Goal: Information Seeking & Learning: Learn about a topic

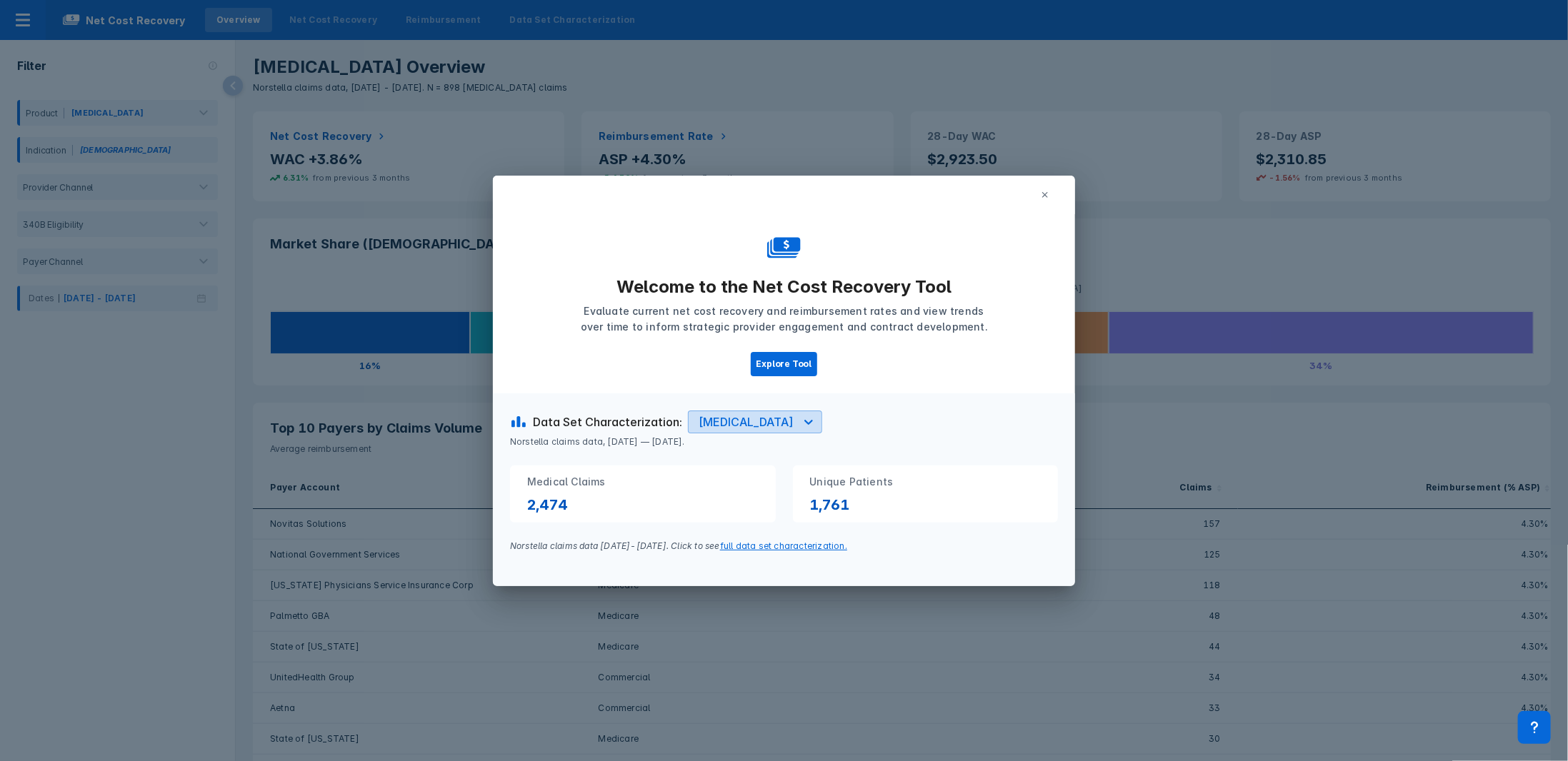
click at [787, 340] on icon at bounding box center [808, 422] width 14 height 14
click at [723, 340] on div "[MEDICAL_DATA]" at bounding box center [733, 484] width 85 height 28
click at [787, 340] on icon at bounding box center [808, 422] width 14 height 14
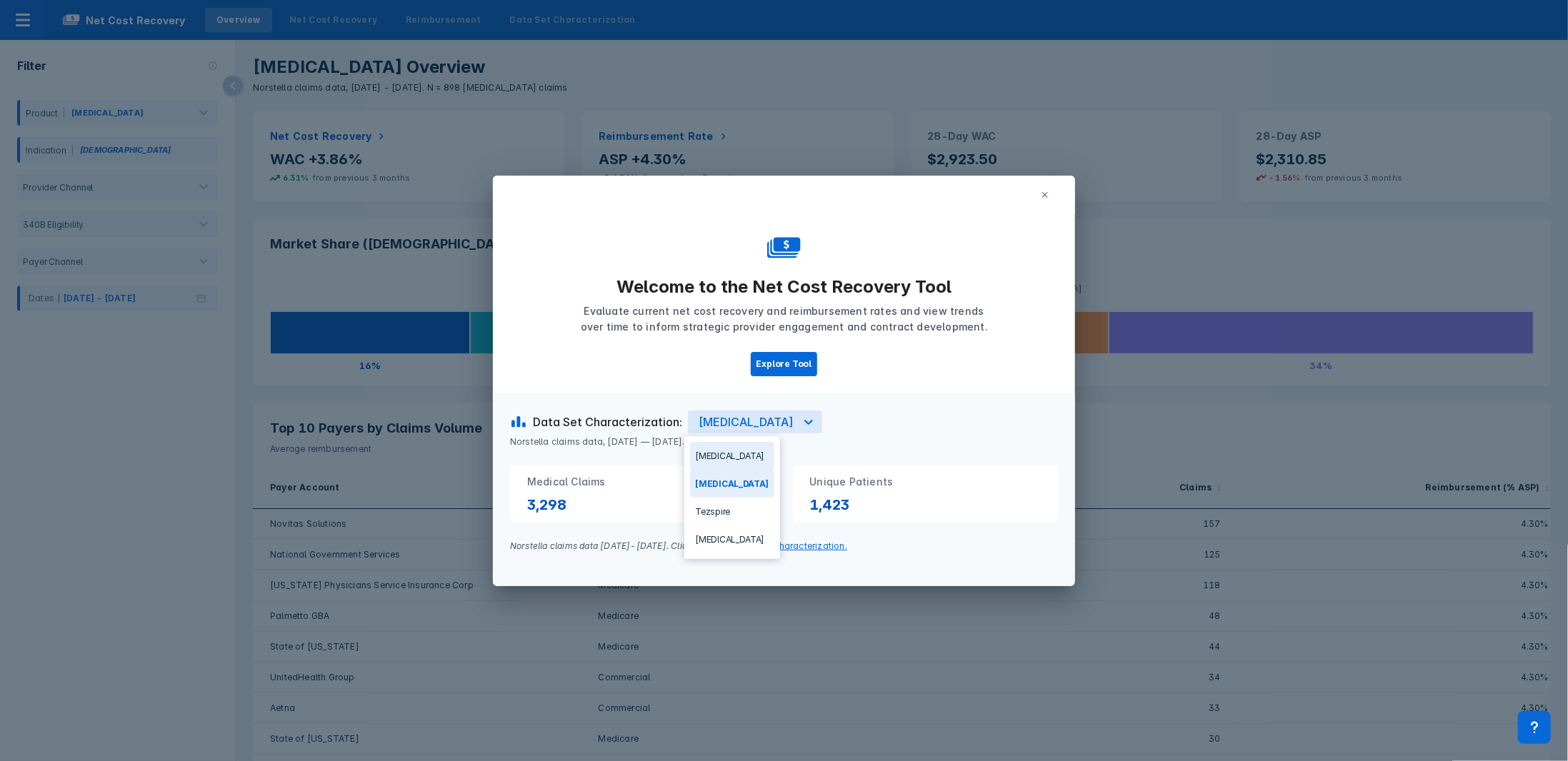
click at [723, 340] on div "[MEDICAL_DATA]" at bounding box center [733, 456] width 85 height 28
click at [784, 340] on button "Explore Tool" at bounding box center [784, 364] width 68 height 24
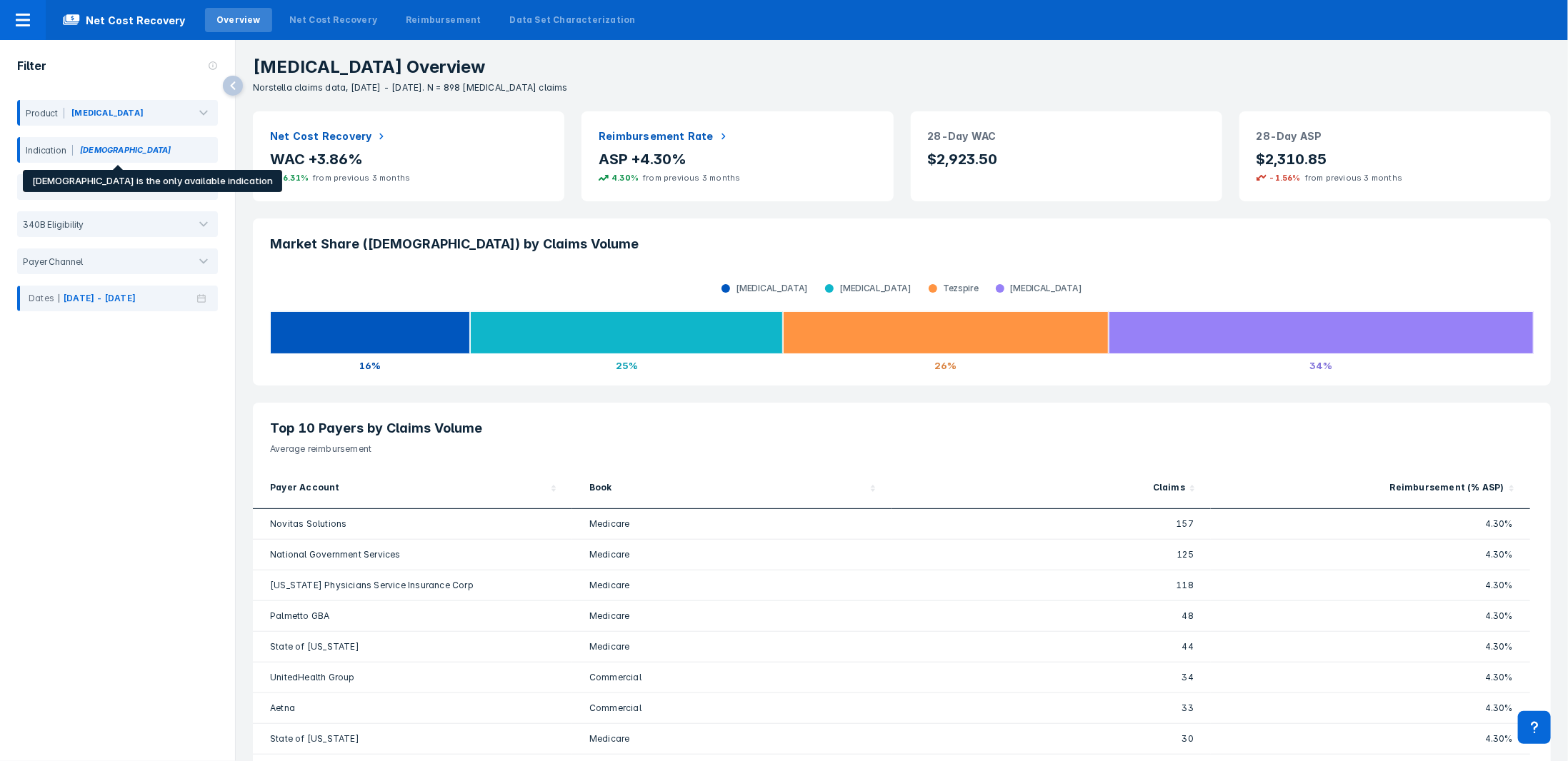
click at [123, 150] on div "Indication [DEMOGRAPHIC_DATA]" at bounding box center [117, 149] width 201 height 26
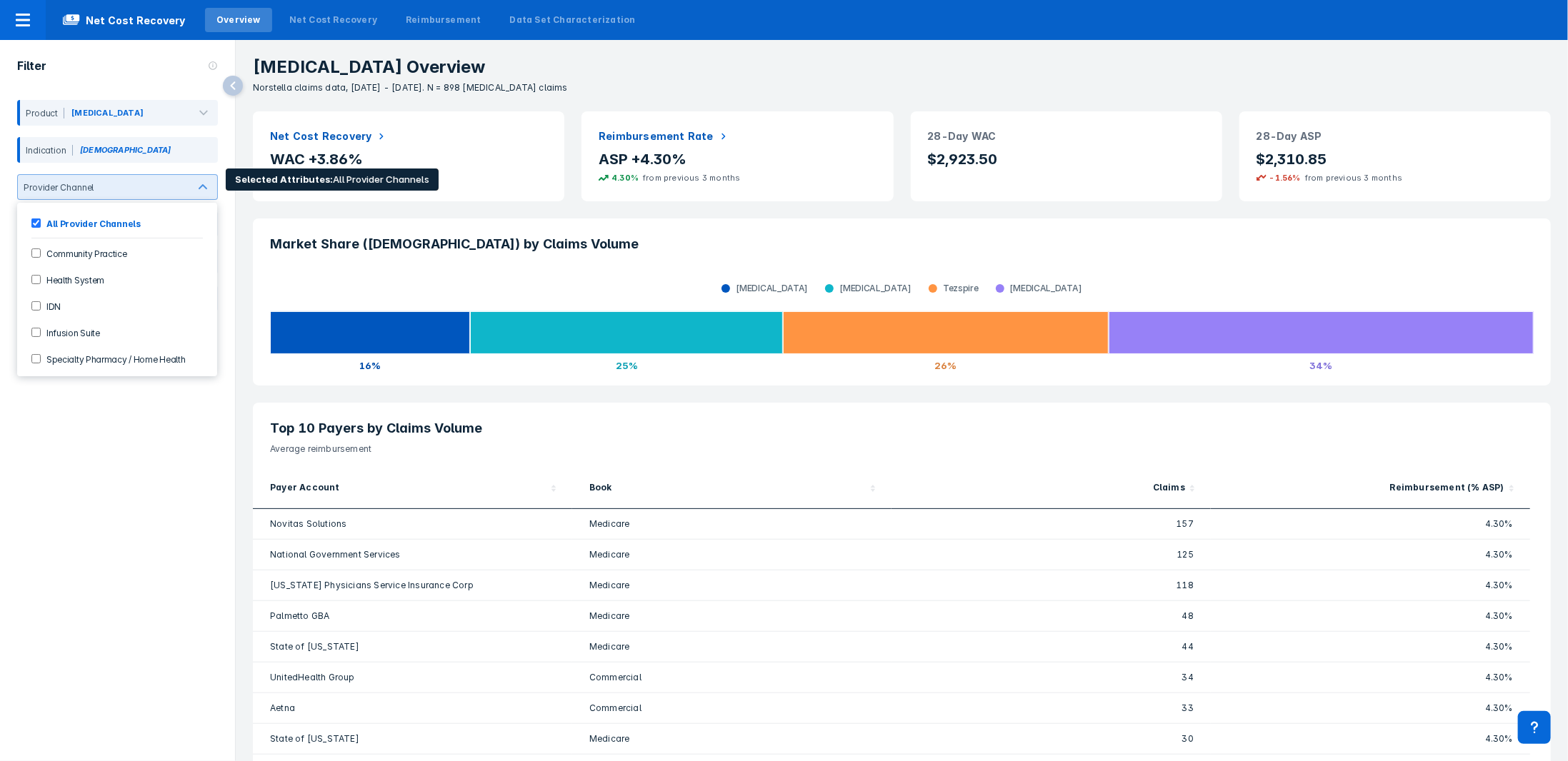
click at [120, 186] on div at bounding box center [141, 187] width 83 height 11
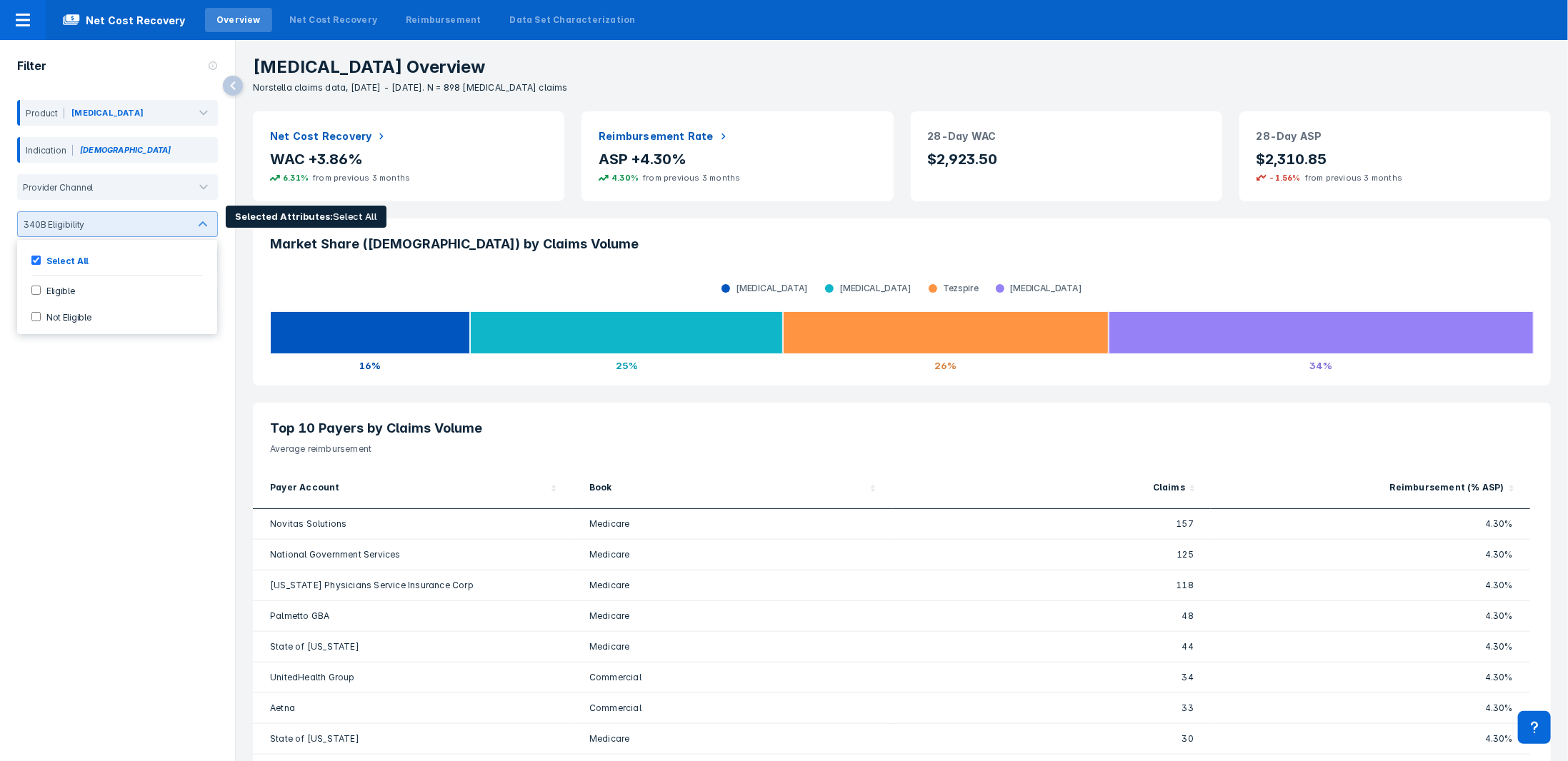
click at [125, 233] on div "340B Eligibility" at bounding box center [117, 224] width 201 height 26
click at [128, 229] on div at bounding box center [136, 224] width 104 height 14
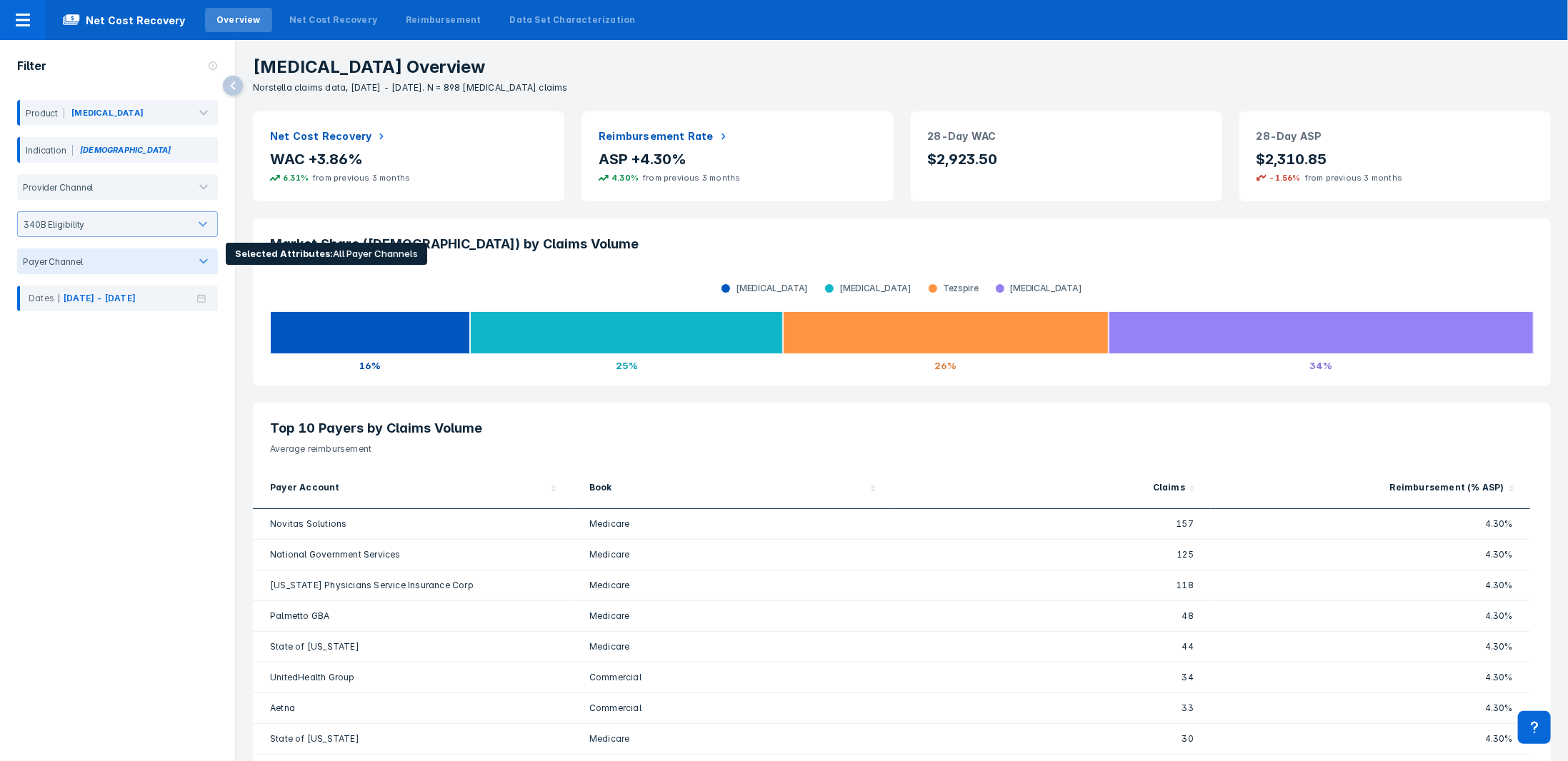
click at [121, 260] on div at bounding box center [135, 262] width 95 height 11
click at [121, 260] on div at bounding box center [135, 262] width 93 height 11
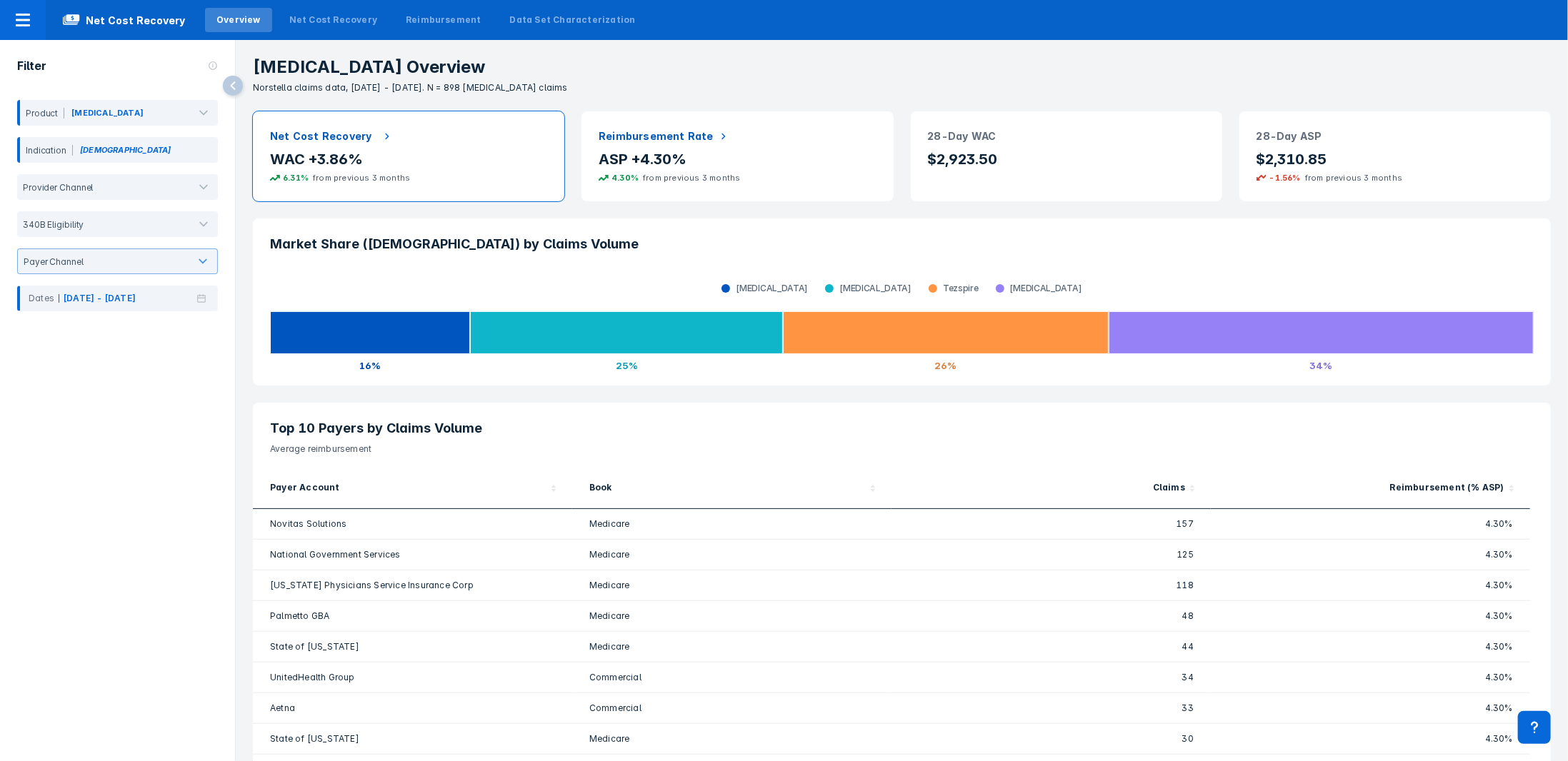
click at [308, 132] on h2 "Net Cost Recovery" at bounding box center [321, 136] width 102 height 15
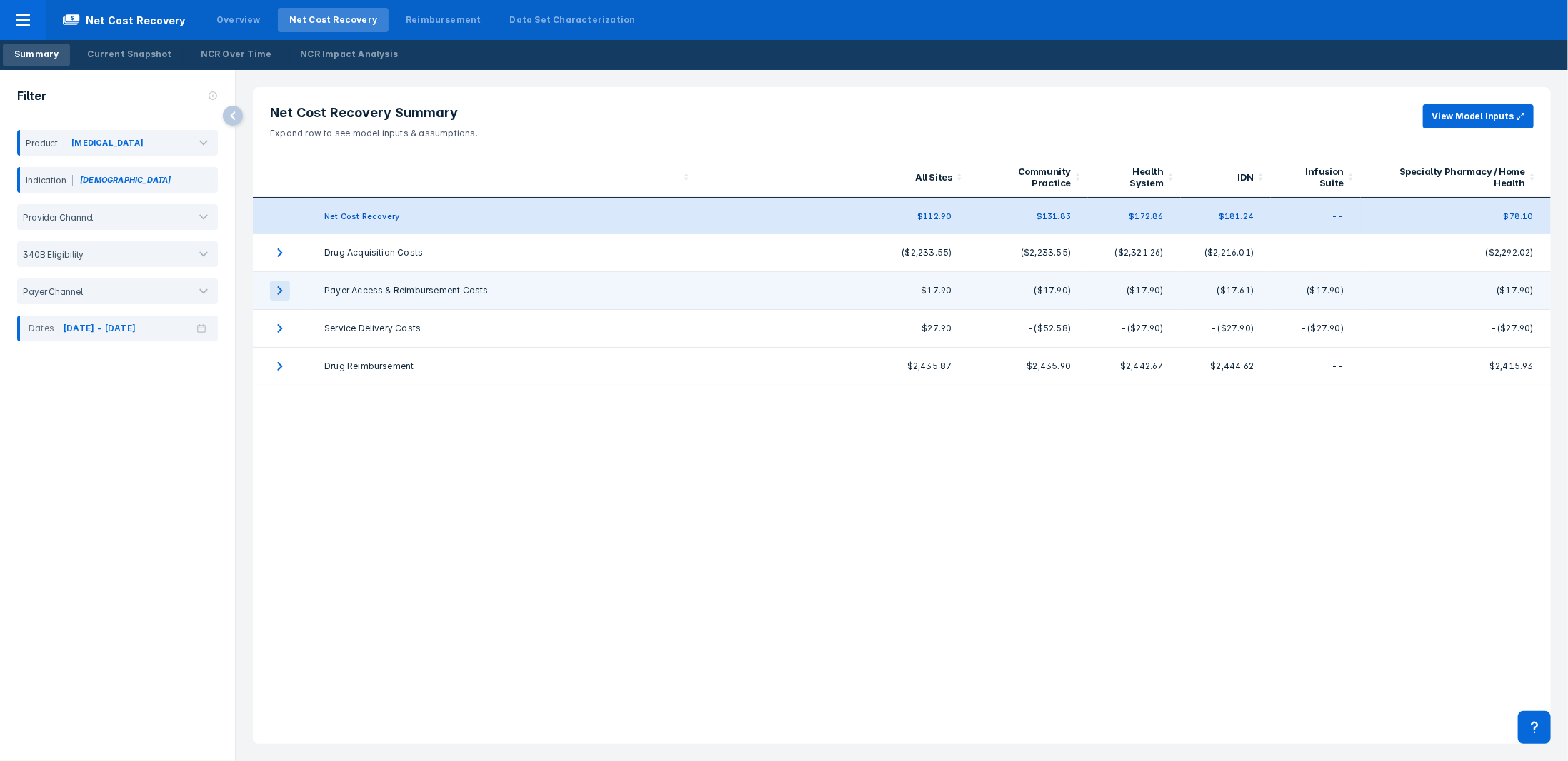
click at [273, 287] on icon "expand row" at bounding box center [280, 291] width 20 height 20
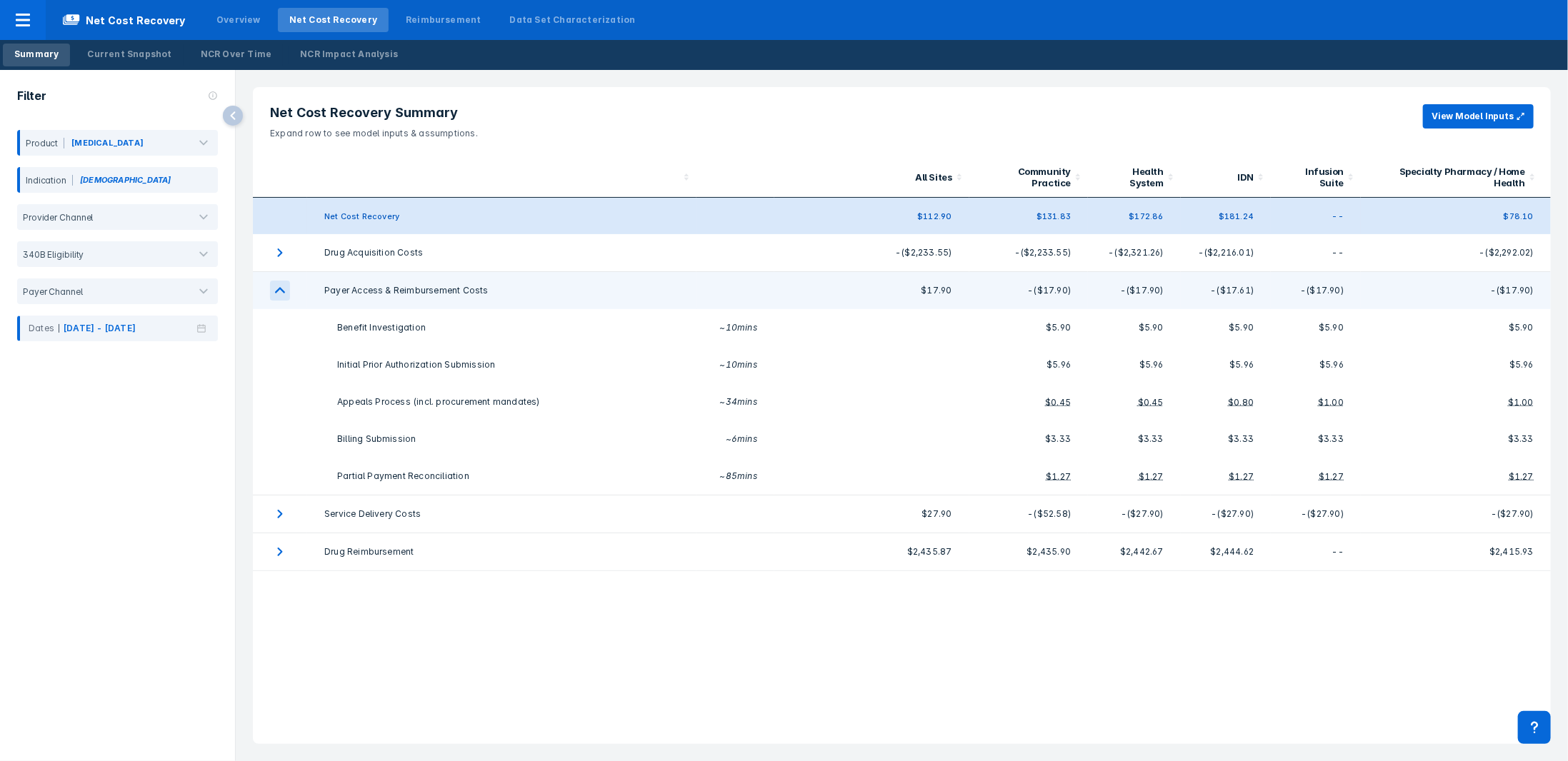
click at [273, 287] on icon "expand row" at bounding box center [280, 291] width 20 height 20
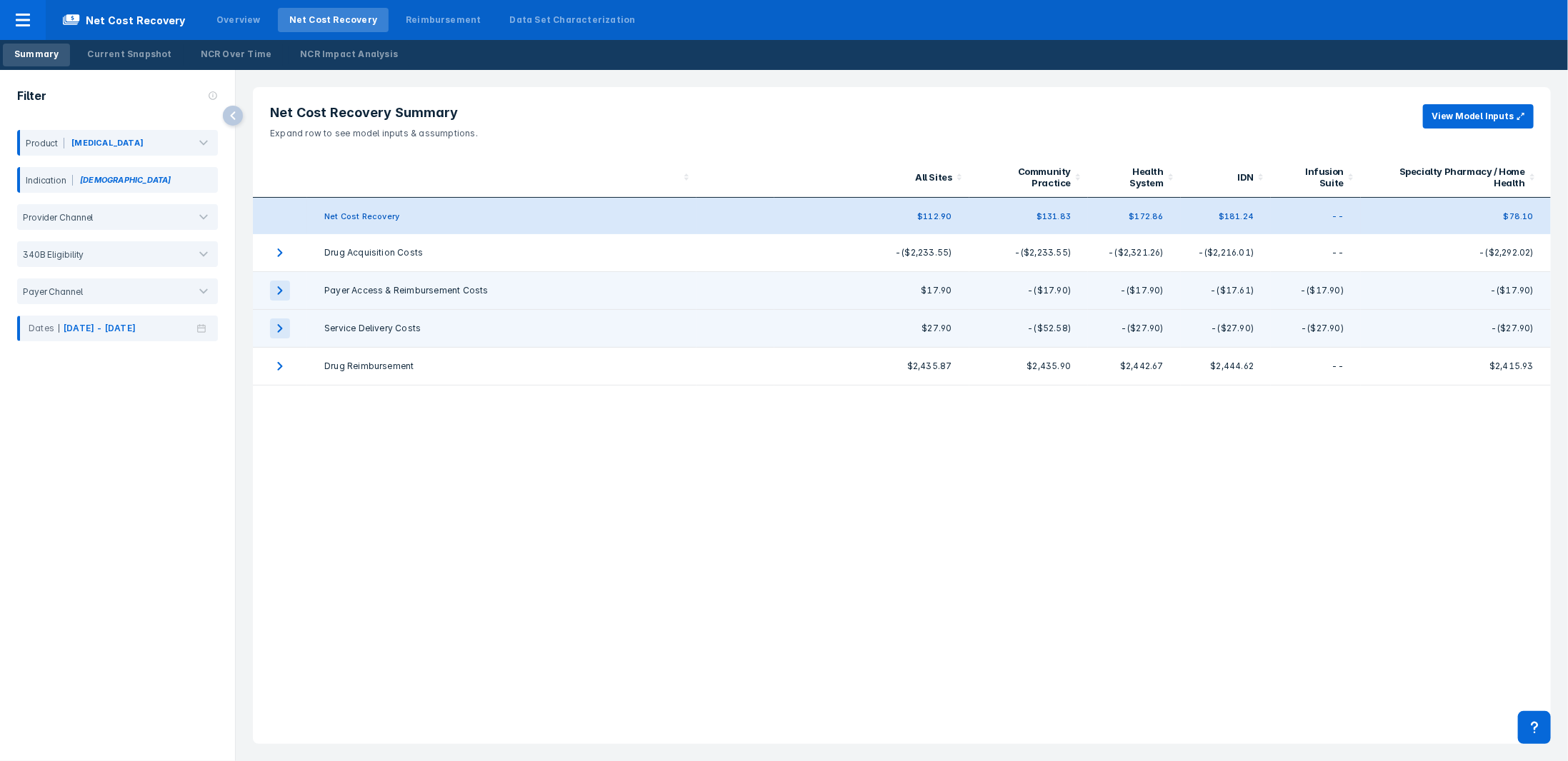
click at [280, 324] on icon "expand row" at bounding box center [280, 329] width 5 height 9
click at [280, 320] on icon "expand row" at bounding box center [280, 329] width 20 height 20
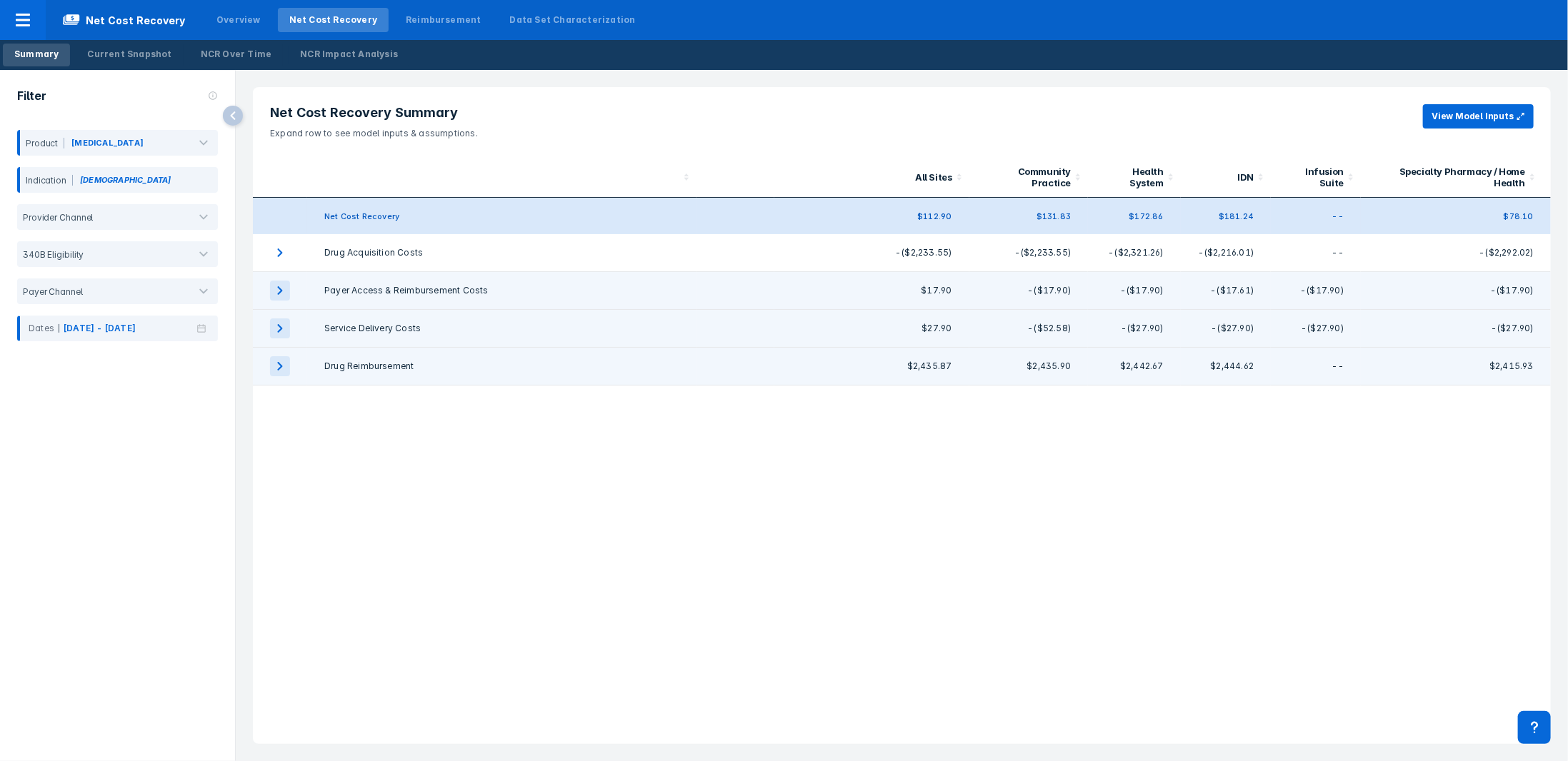
click at [278, 340] on icon "expand row" at bounding box center [280, 367] width 5 height 9
click at [278, 340] on icon "expand row" at bounding box center [280, 367] width 20 height 20
click at [787, 112] on button "View Model Inputs" at bounding box center [1478, 116] width 111 height 24
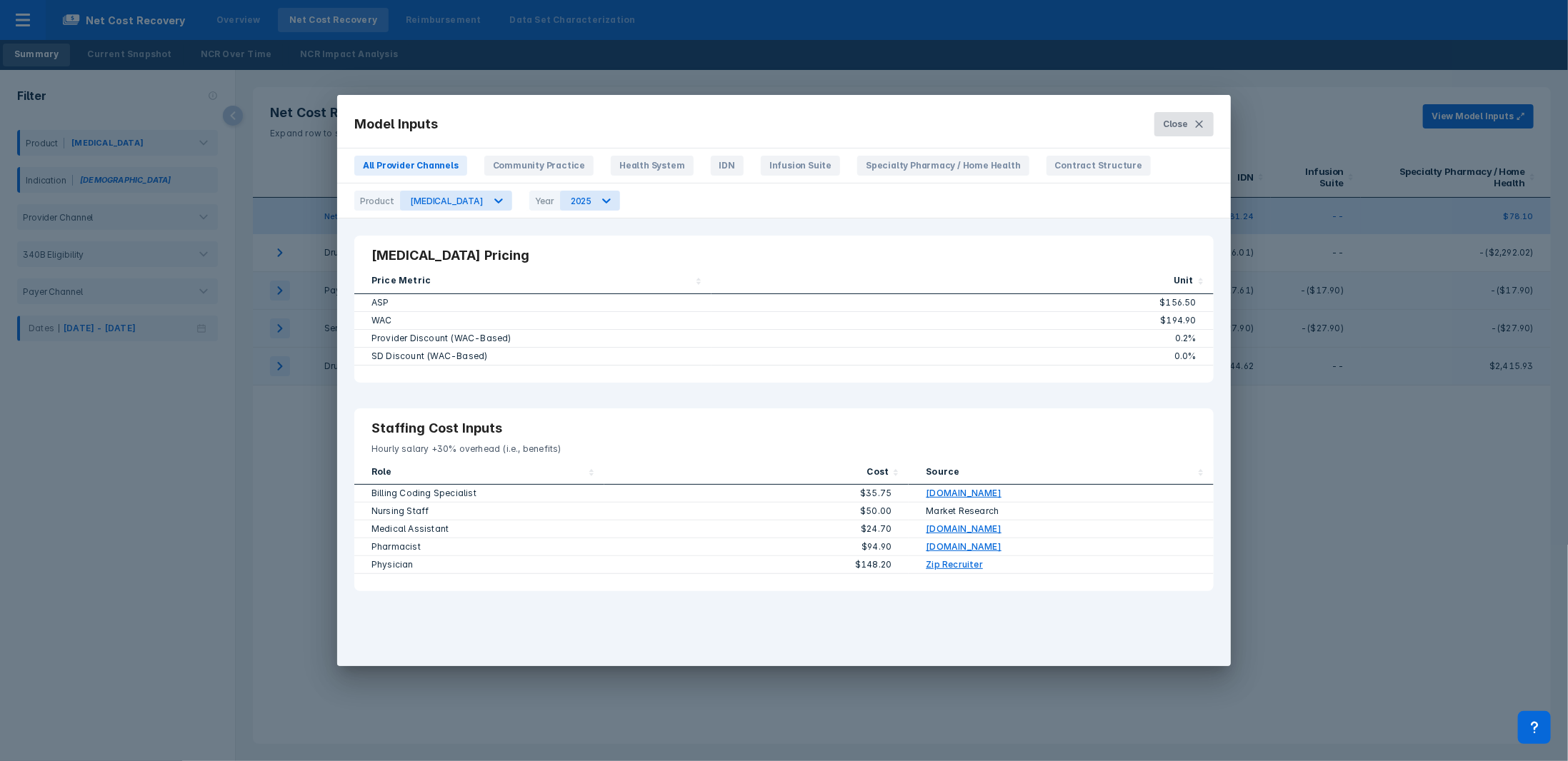
click at [787, 121] on span "Close" at bounding box center [1176, 124] width 25 height 13
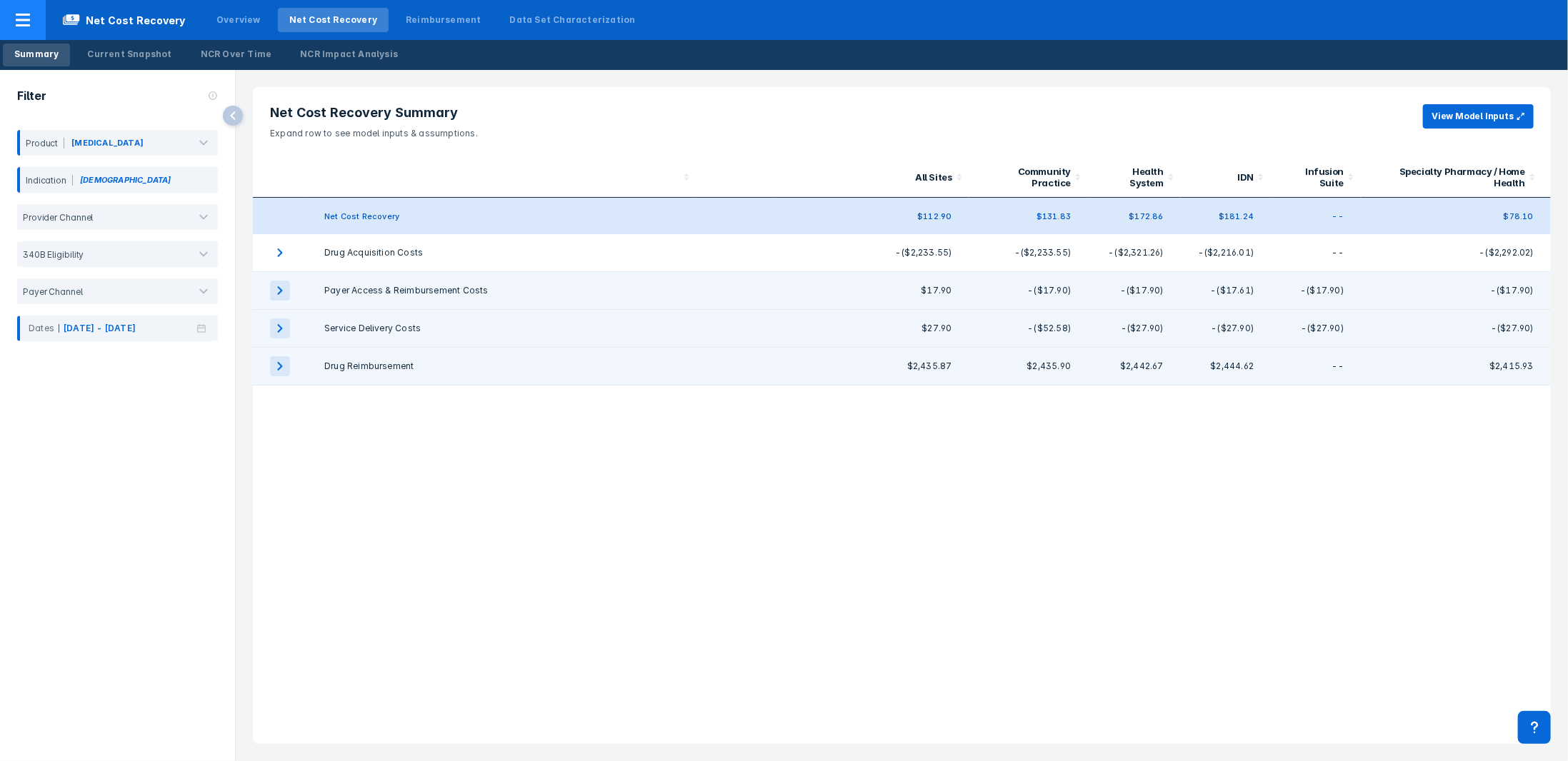
click at [18, 15] on icon at bounding box center [23, 20] width 14 height 13
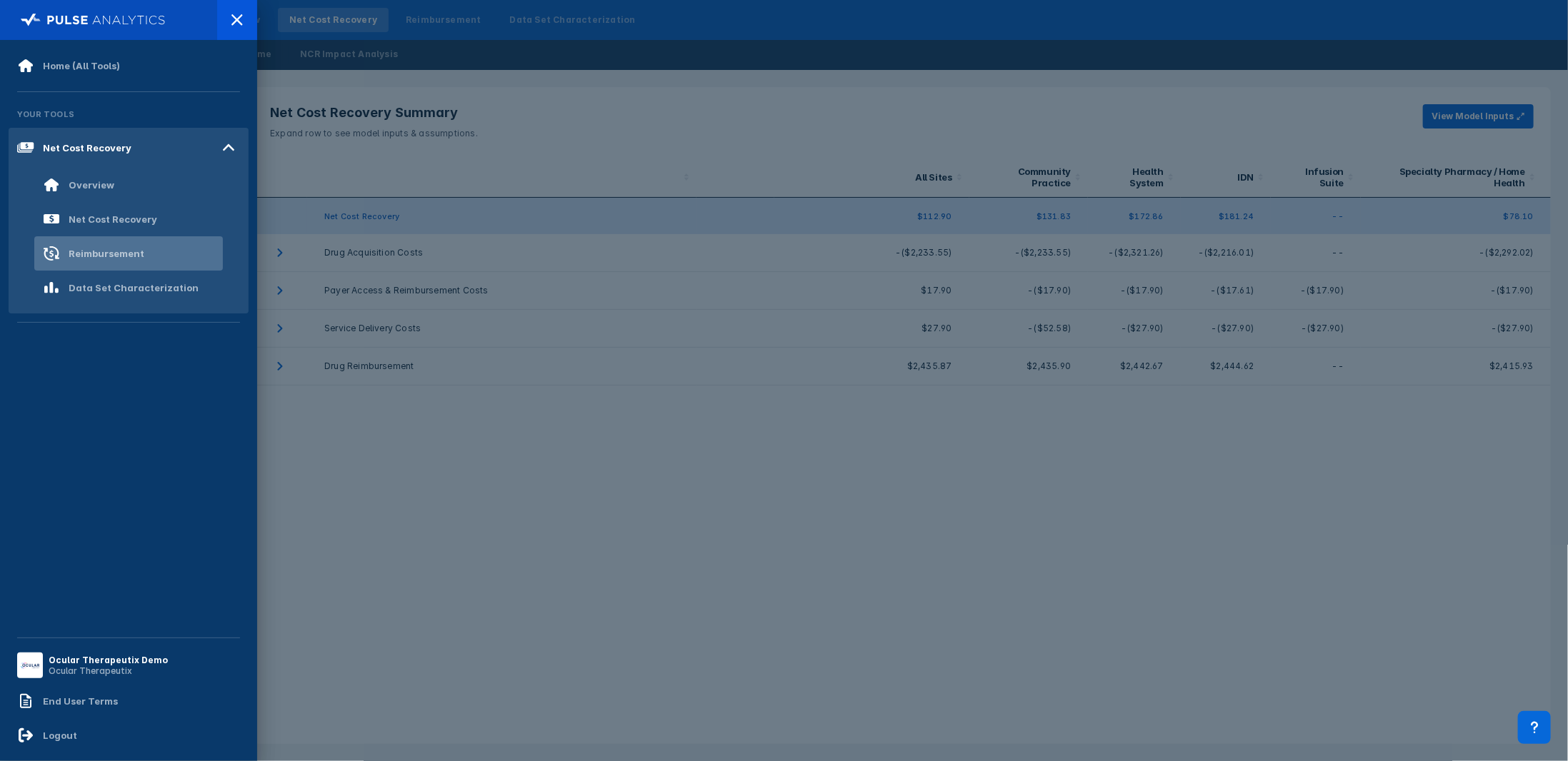
click at [94, 246] on div "Reimbursement" at bounding box center [94, 253] width 102 height 17
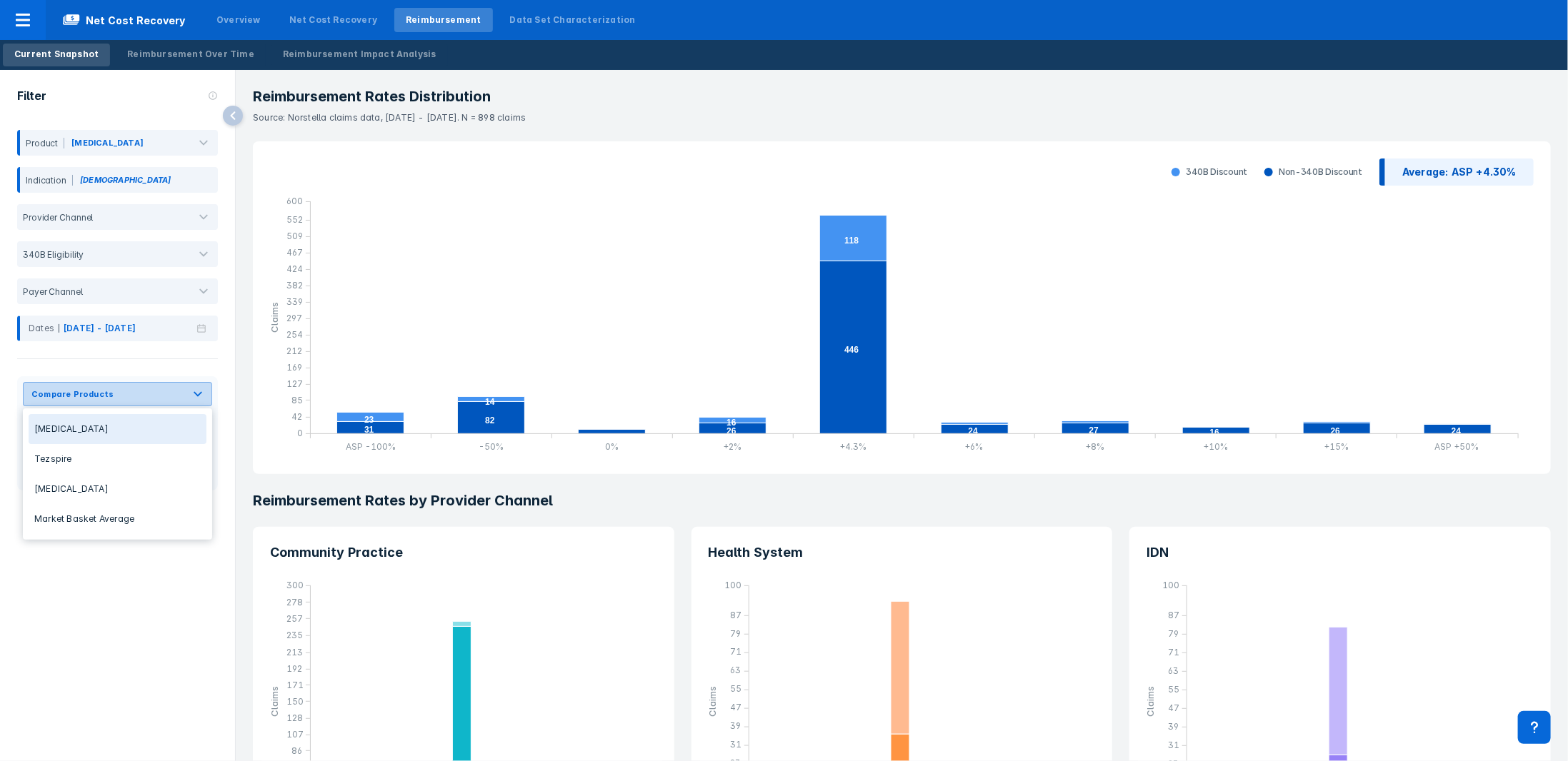
click at [183, 340] on div "Compare Products" at bounding box center [104, 394] width 160 height 23
click at [126, 340] on div "Tezspire" at bounding box center [117, 458] width 178 height 30
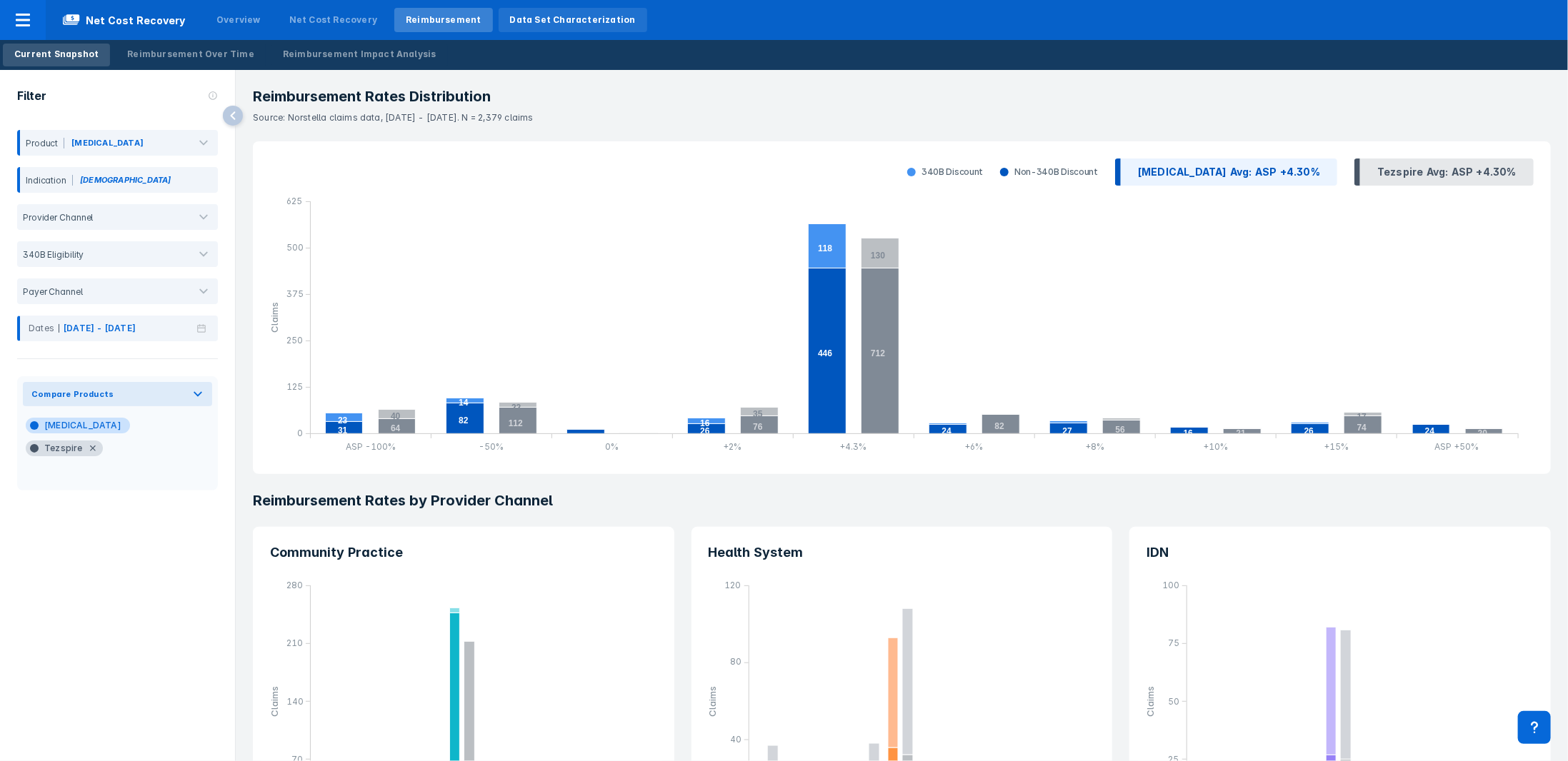
click at [510, 16] on div "Data Set Characterization" at bounding box center [573, 20] width 126 height 13
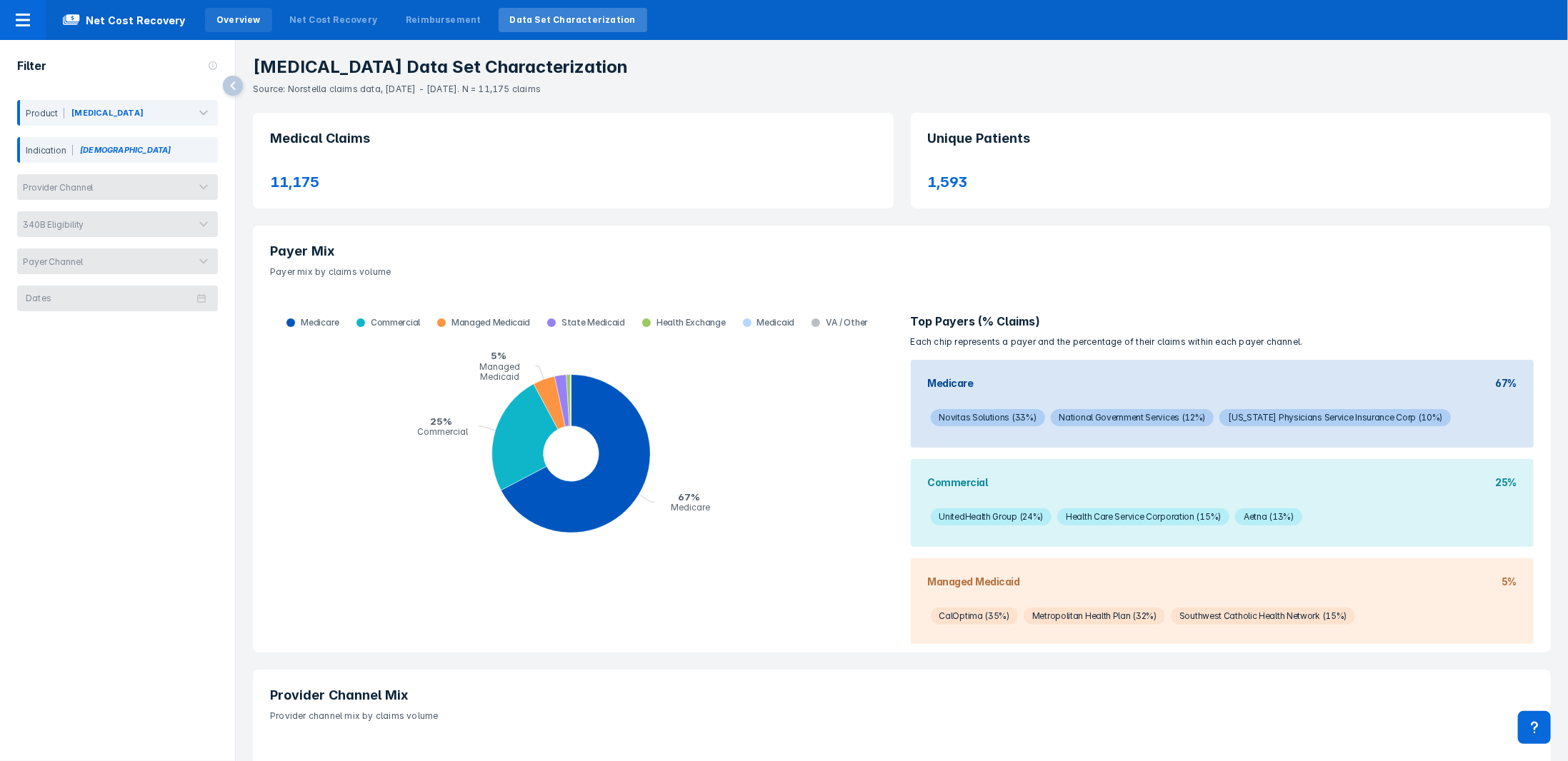
click at [226, 27] on div "Overview" at bounding box center [239, 20] width 68 height 24
